Goal: Information Seeking & Learning: Learn about a topic

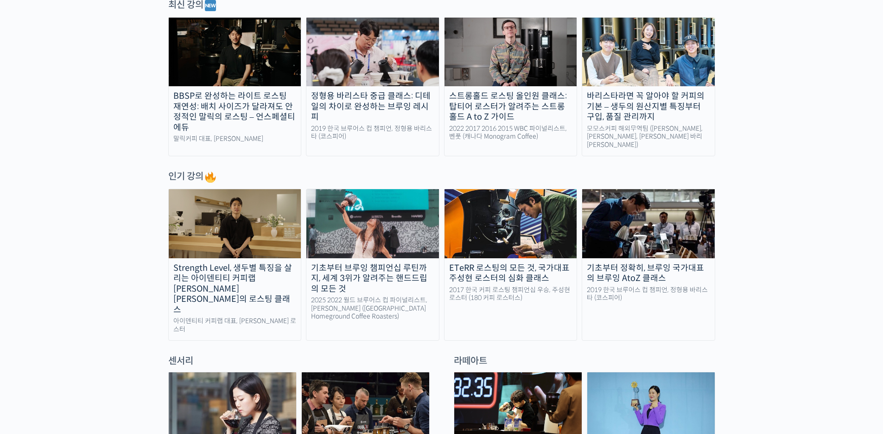
scroll to position [510, 0]
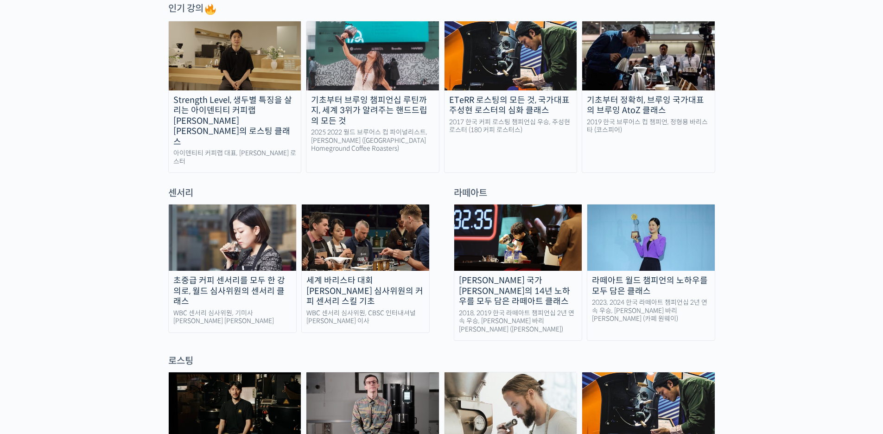
click at [385, 275] on div "세계 바리스타 대회 [PERSON_NAME] 심사위원의 커피 센서리 스킬 기초" at bounding box center [365, 291] width 127 height 32
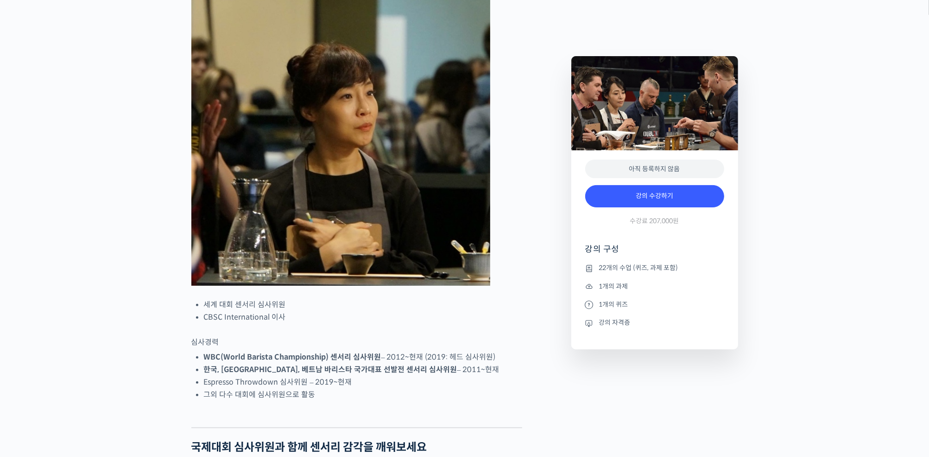
scroll to position [414, 0]
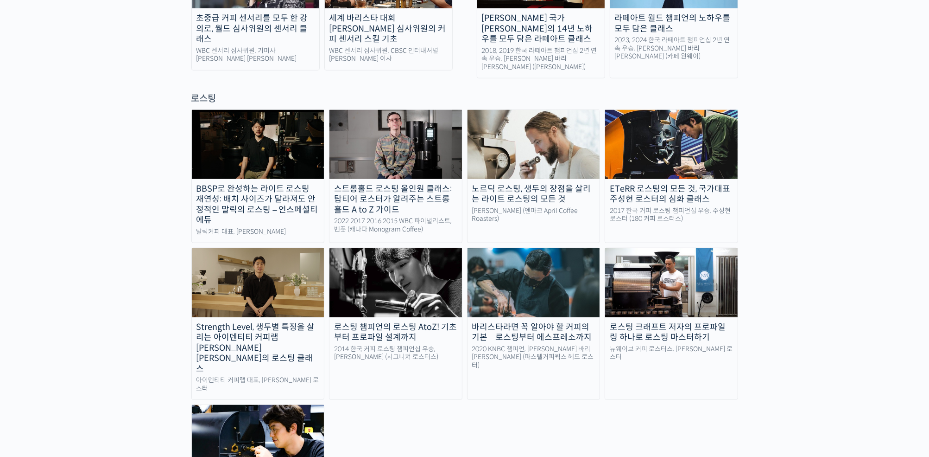
scroll to position [781, 0]
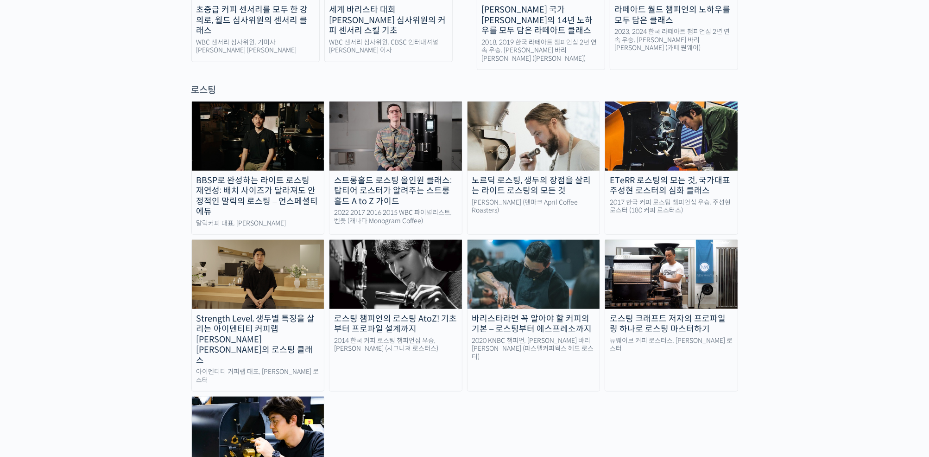
click at [523, 337] on div "2020 KNBC 챔피언, [PERSON_NAME] 바리[PERSON_NAME] (파스텔커피웍스 헤드 로스터)" at bounding box center [534, 349] width 133 height 25
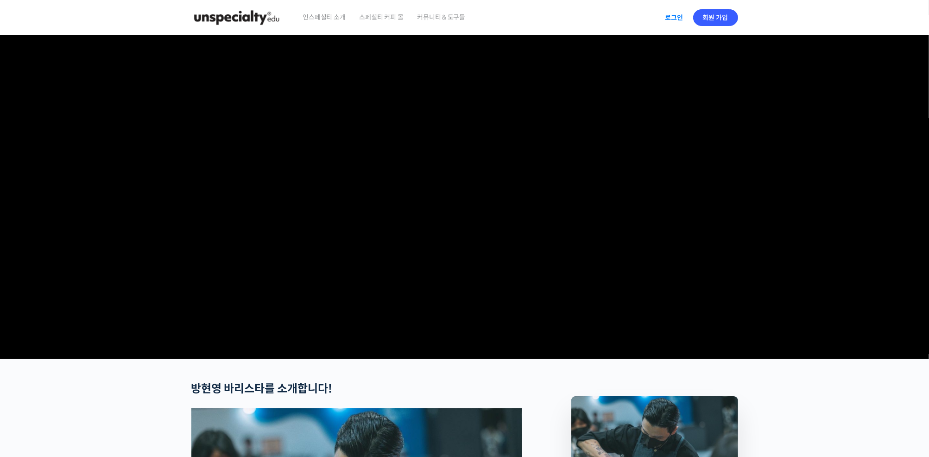
click at [677, 19] on link "로그인" at bounding box center [674, 17] width 29 height 21
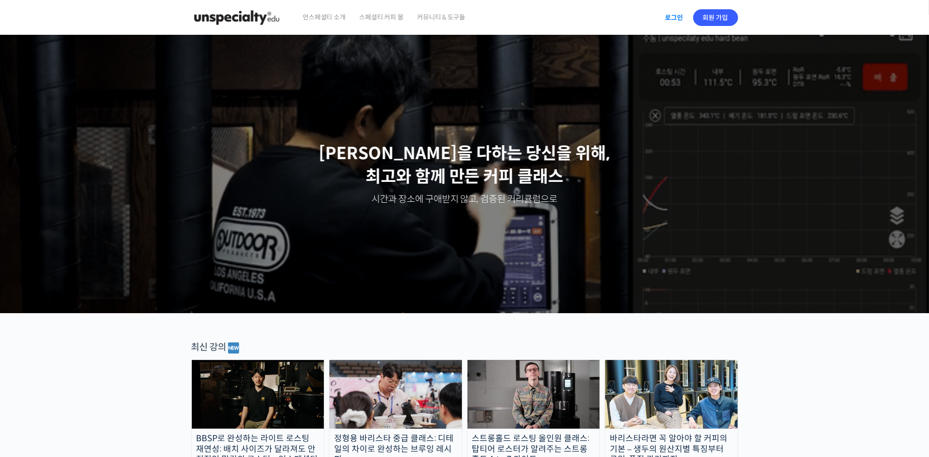
click at [675, 16] on link "로그인" at bounding box center [674, 17] width 29 height 21
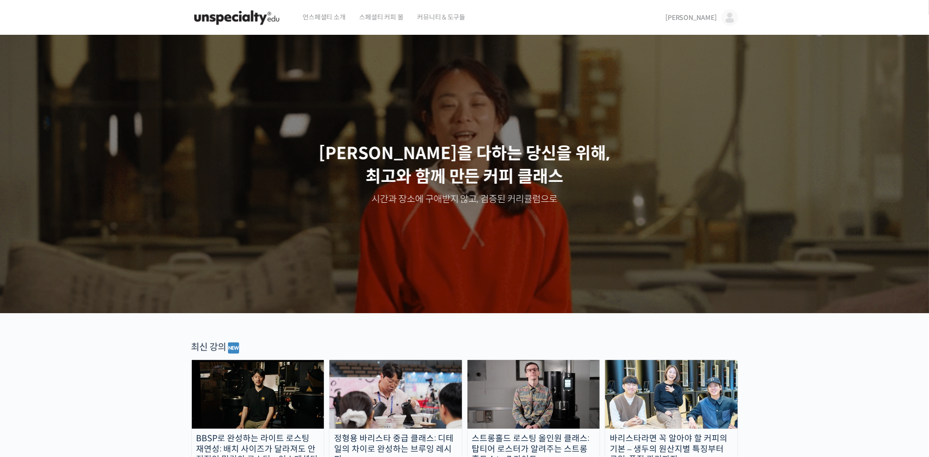
click at [732, 17] on img at bounding box center [730, 17] width 17 height 17
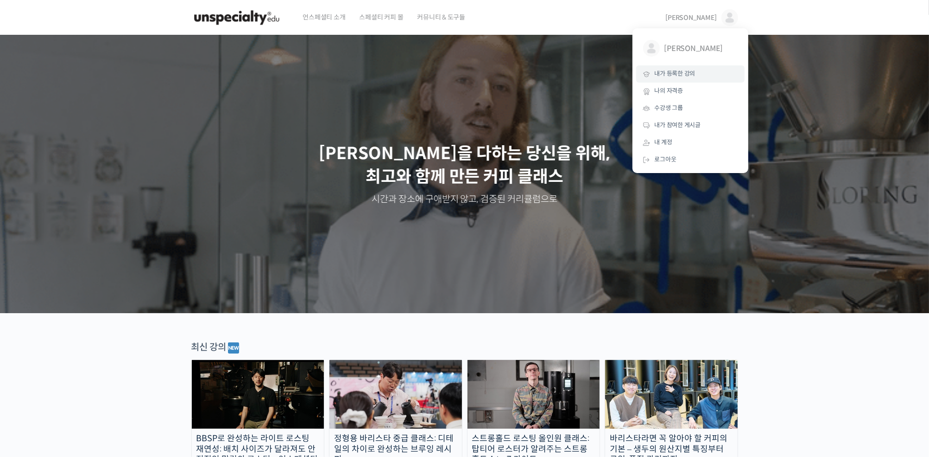
click at [676, 76] on span "내가 등록한 강의" at bounding box center [675, 74] width 41 height 8
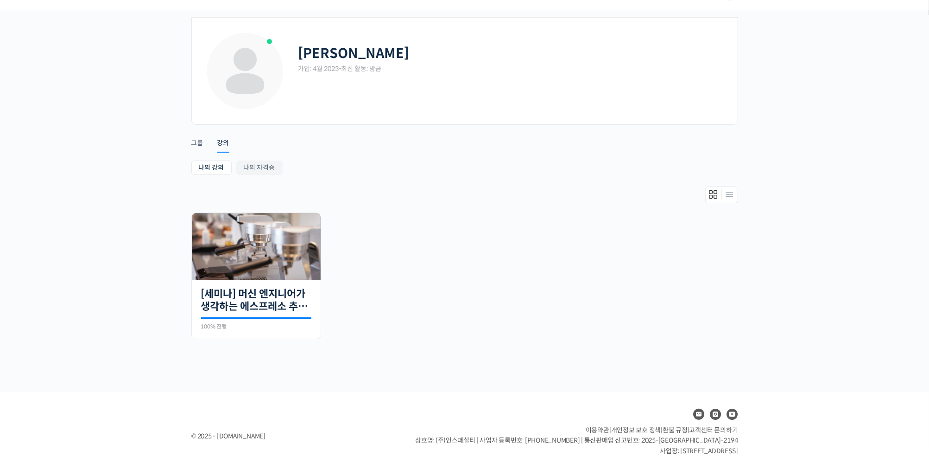
scroll to position [48, 0]
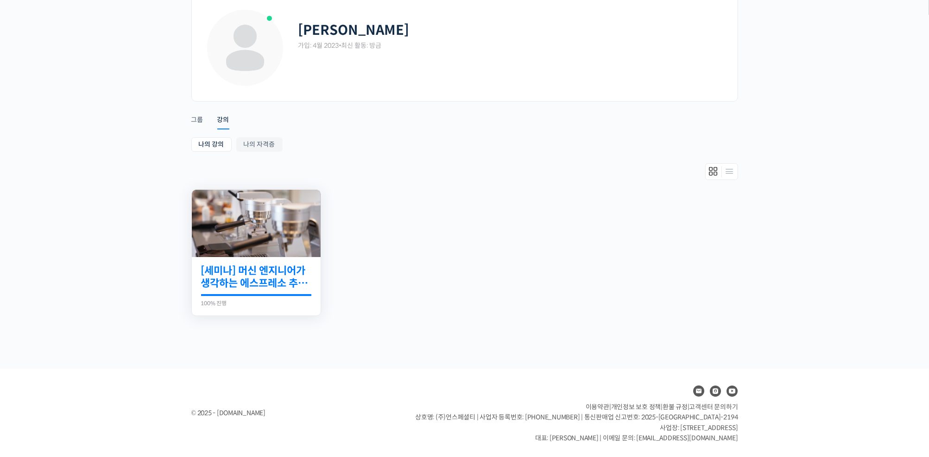
click at [254, 279] on link "[세미나] 머신 엔지니어가 생각하는 에스프레소 추출 최적화" at bounding box center [256, 276] width 110 height 25
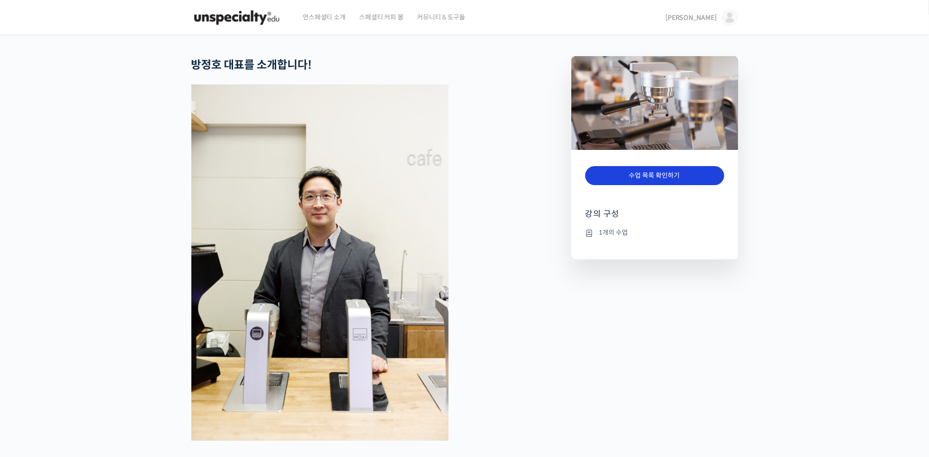
click at [685, 179] on link "수업 목록 확인하기" at bounding box center [654, 175] width 139 height 19
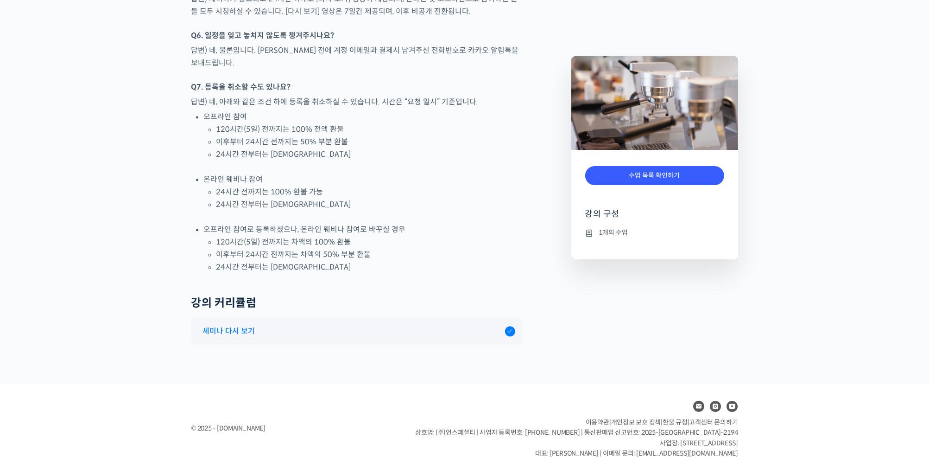
click at [242, 324] on span "세미나 다시 보기" at bounding box center [229, 330] width 52 height 13
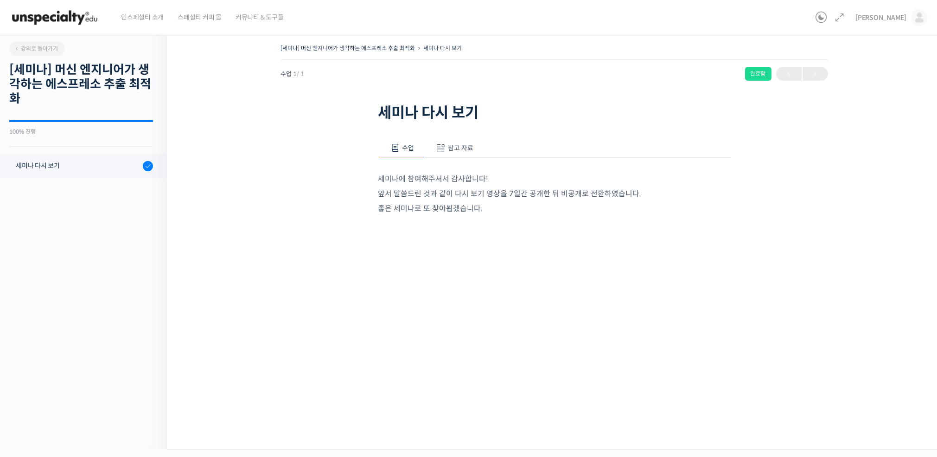
click at [459, 148] on span "참고 자료" at bounding box center [460, 148] width 25 height 8
click at [398, 180] on link "PPT 발표 자료 (클릭하시면 새 창에서 열립니다)" at bounding box center [452, 179] width 148 height 10
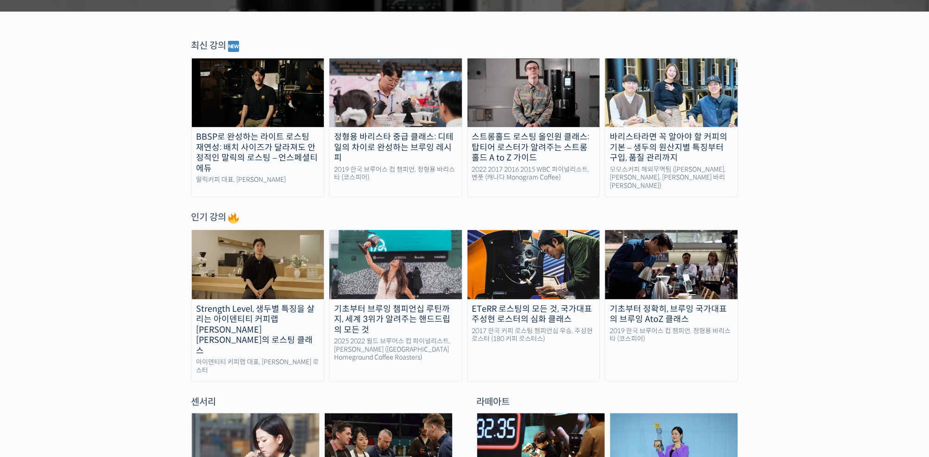
scroll to position [390, 0]
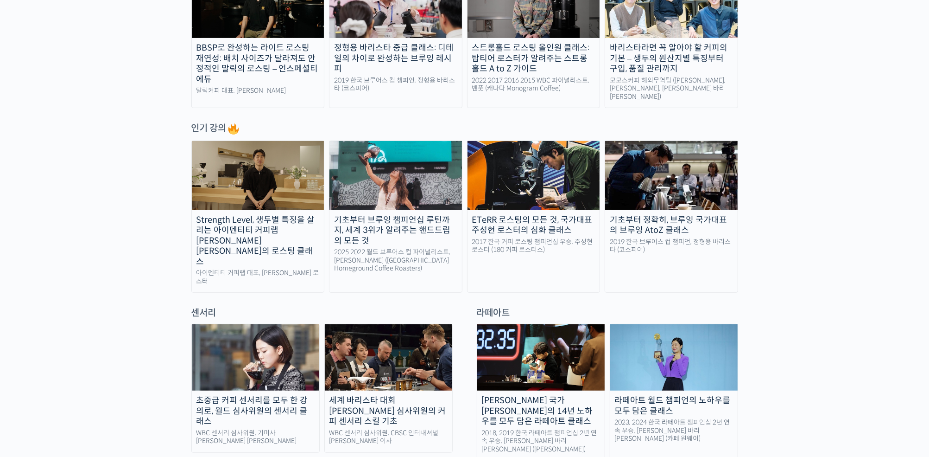
click at [358, 215] on div "기초부터 브루잉 챔피언십 루틴까지, 세계 3위가 알려주는 핸드드립의 모든 것" at bounding box center [396, 231] width 133 height 32
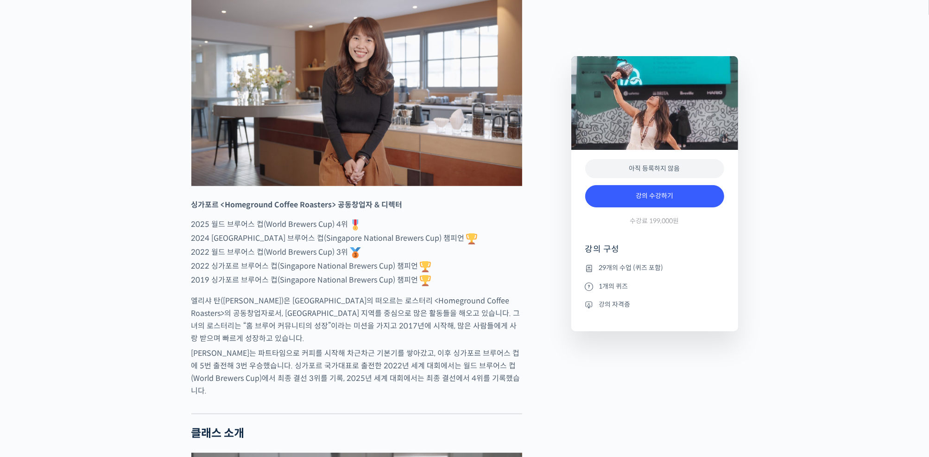
scroll to position [390, 0]
